Goal: Task Accomplishment & Management: Use online tool/utility

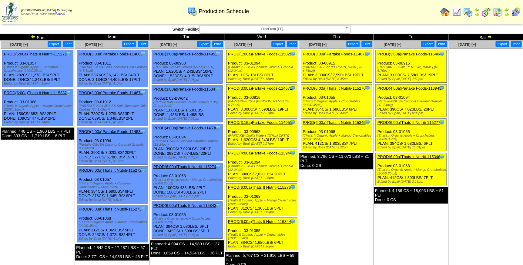
click at [265, 32] on span "FreeFrom (FF)" at bounding box center [272, 28] width 141 height 7
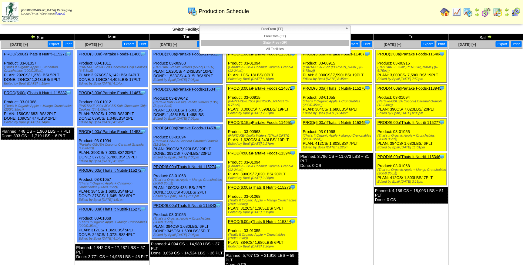
click at [268, 42] on li "GlutenFree (GF)" at bounding box center [275, 43] width 148 height 6
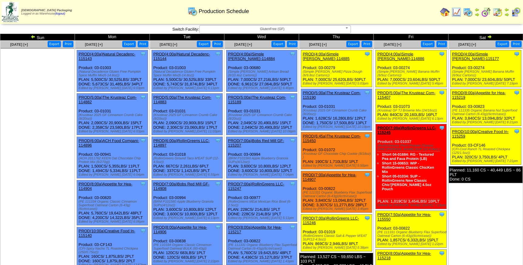
click at [482, 54] on link "PROD(4:00a)Simple [PERSON_NAME]-115177" at bounding box center [475, 56] width 47 height 9
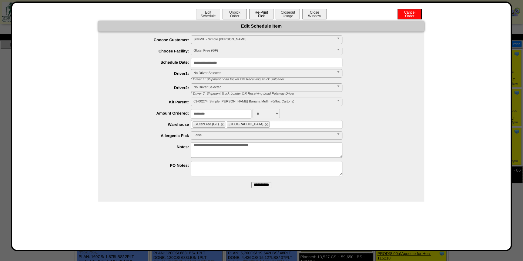
click at [267, 15] on button "Re-Print Pick" at bounding box center [261, 14] width 24 height 11
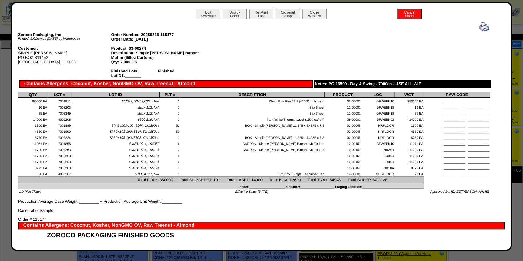
click at [479, 25] on img at bounding box center [484, 27] width 10 height 10
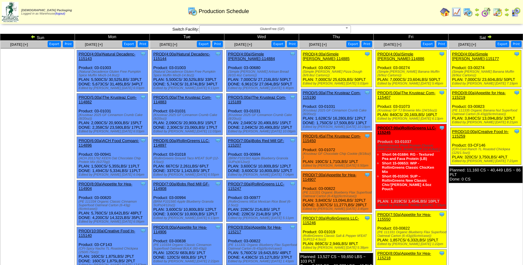
click at [478, 91] on link "PROD(8:00a)Appetite for Hea-115219" at bounding box center [479, 95] width 54 height 9
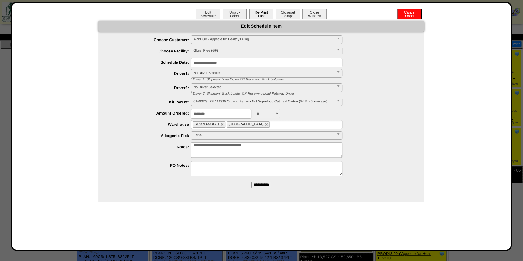
click at [268, 13] on button "Re-Print Pick" at bounding box center [261, 14] width 24 height 11
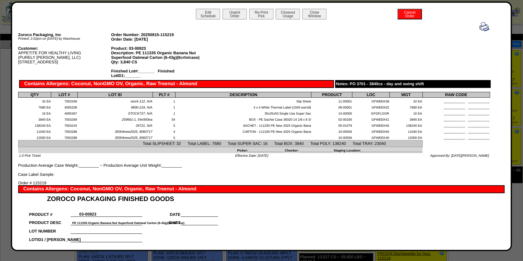
click at [479, 24] on img at bounding box center [484, 27] width 10 height 10
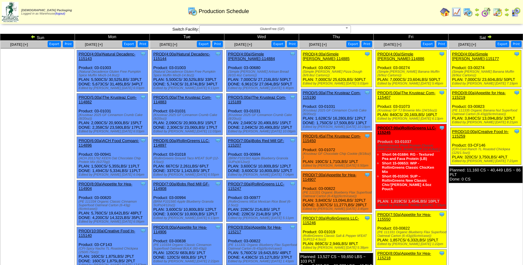
click at [484, 129] on link "PROD(10:00a)Creative Food In-115259" at bounding box center [480, 133] width 56 height 9
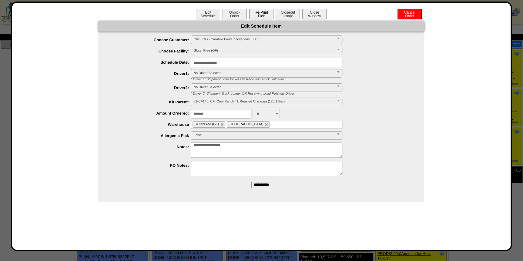
click at [260, 17] on button "Re-Print Pick" at bounding box center [261, 14] width 24 height 11
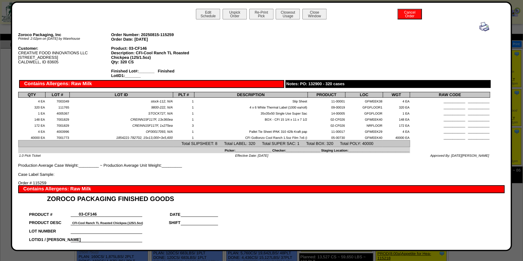
click at [480, 27] on img at bounding box center [484, 27] width 10 height 10
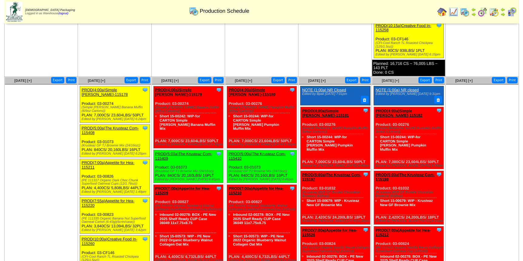
scroll to position [358, 0]
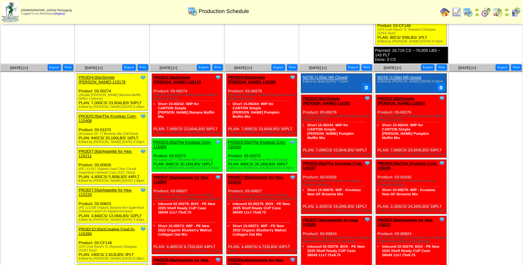
click at [104, 75] on link "PROD(4:00a)Simple [PERSON_NAME]-115178" at bounding box center [101, 79] width 47 height 9
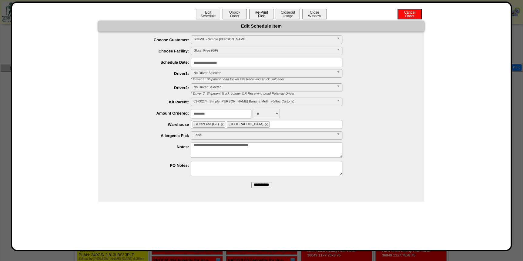
click at [261, 17] on button "Re-Print Pick" at bounding box center [261, 14] width 24 height 11
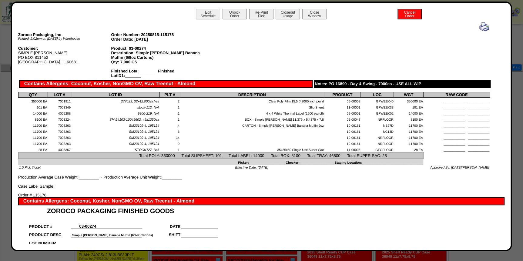
click at [479, 25] on img at bounding box center [484, 27] width 10 height 10
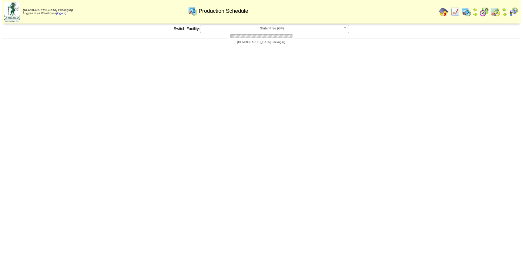
scroll to position [358, 0]
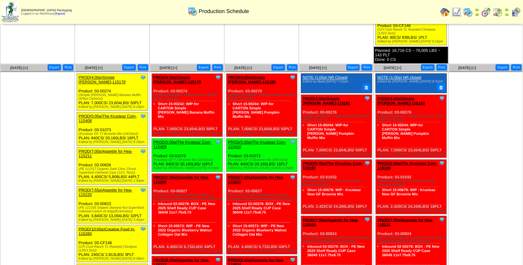
click at [105, 114] on link "PROD(5:00a)The Krusteaz Com-115408" at bounding box center [107, 118] width 58 height 9
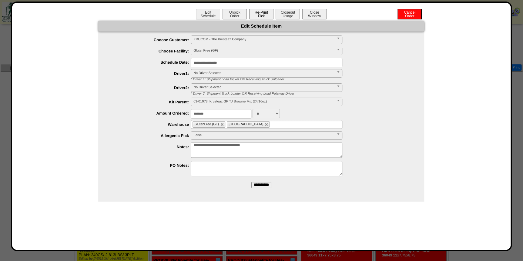
click at [265, 16] on button "Re-Print Pick" at bounding box center [261, 14] width 24 height 11
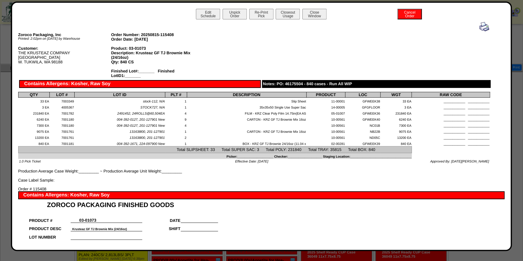
click at [479, 28] on img at bounding box center [484, 27] width 10 height 10
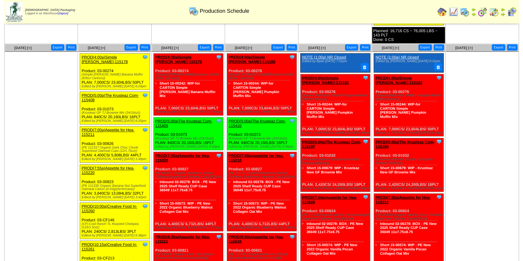
scroll to position [385, 0]
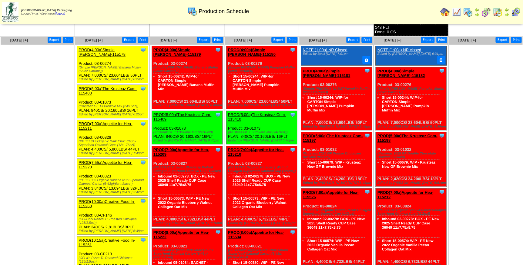
click at [120, 122] on link "PROD(7:00a)Appetite for Hea-115211" at bounding box center [105, 126] width 54 height 9
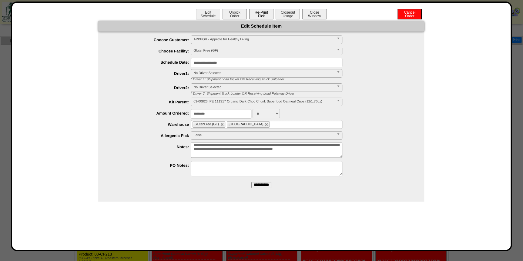
click at [264, 12] on button "Re-Print Pick" at bounding box center [261, 14] width 24 height 11
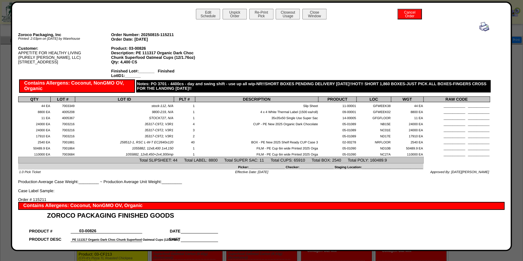
click at [479, 27] on img at bounding box center [484, 27] width 10 height 10
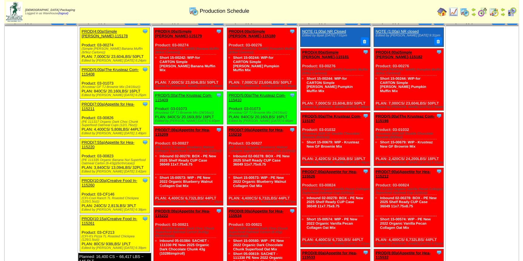
scroll to position [413, 0]
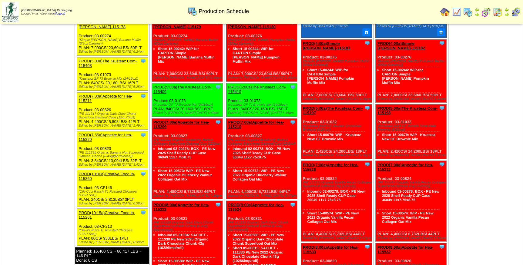
click at [112, 133] on link "PROD(7:55a)Appetite for Hea-115220" at bounding box center [105, 137] width 54 height 9
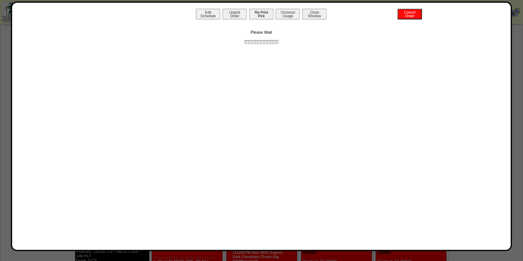
click at [255, 15] on button "Re-Print Pick" at bounding box center [261, 14] width 24 height 11
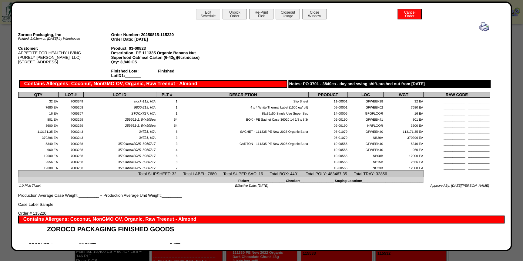
click at [479, 28] on img at bounding box center [484, 27] width 10 height 10
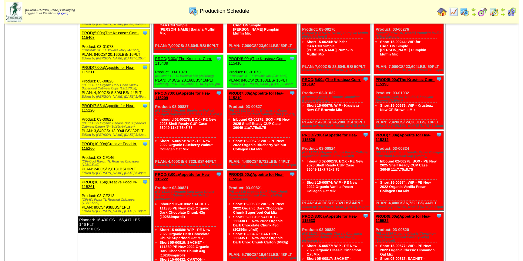
scroll to position [468, 0]
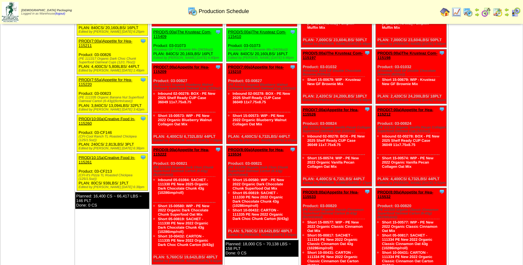
click at [111, 116] on link "PROD(10:00a)Creative Food In-115260" at bounding box center [106, 120] width 56 height 9
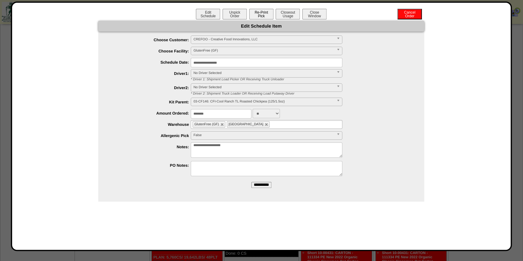
click at [267, 16] on button "Re-Print Pick" at bounding box center [261, 14] width 24 height 11
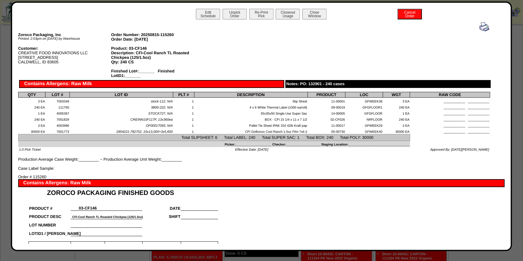
click at [482, 27] on img at bounding box center [484, 27] width 10 height 10
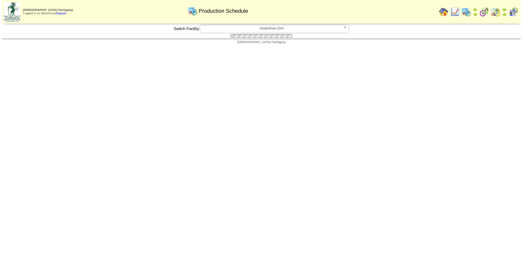
scroll to position [468, 0]
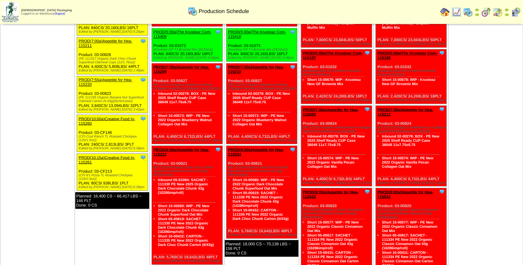
click at [110, 155] on link "PROD(10:15a)Creative Food In-115261" at bounding box center [106, 159] width 56 height 9
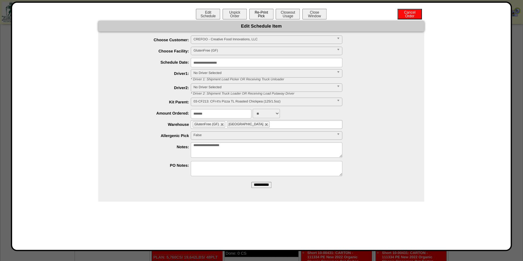
click at [256, 16] on button "Re-Print Pick" at bounding box center [261, 14] width 24 height 11
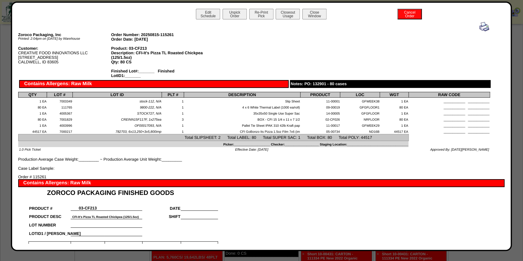
click at [479, 25] on img at bounding box center [484, 27] width 10 height 10
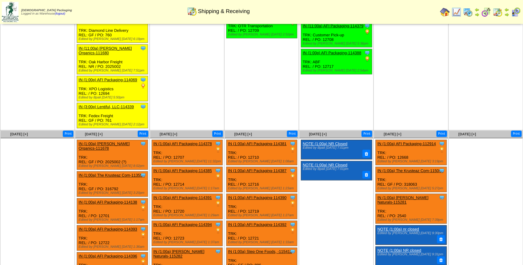
scroll to position [248, 0]
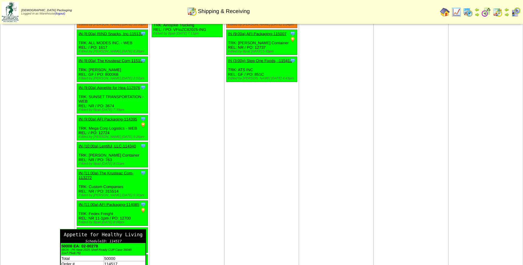
scroll to position [618, 0]
